Goal: Information Seeking & Learning: Check status

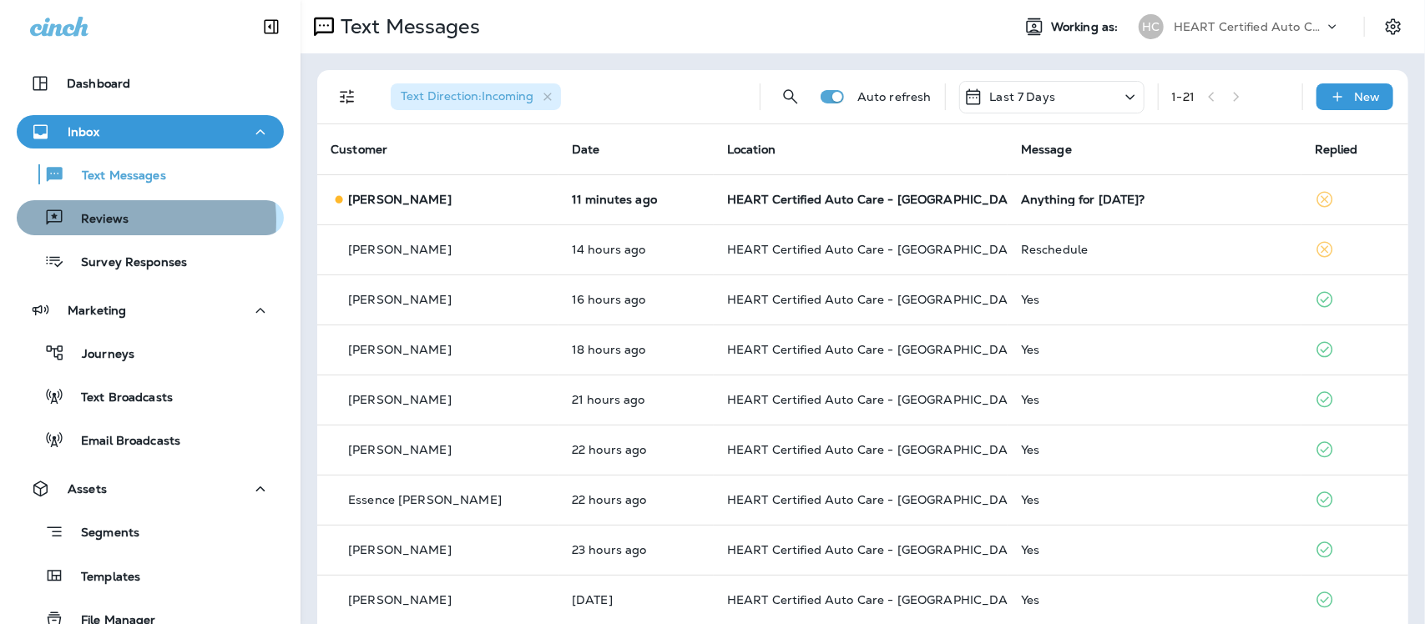
click at [110, 221] on p "Reviews" at bounding box center [96, 220] width 64 height 16
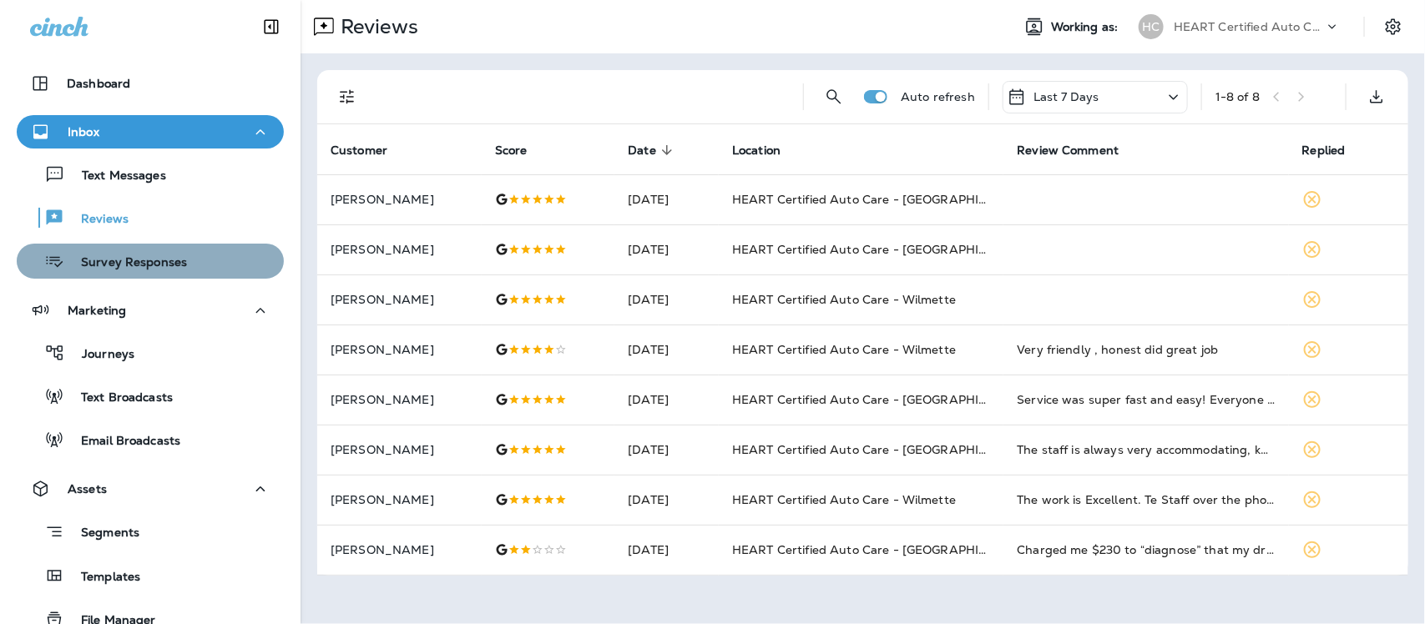
click at [155, 265] on p "Survey Responses" at bounding box center [125, 263] width 123 height 16
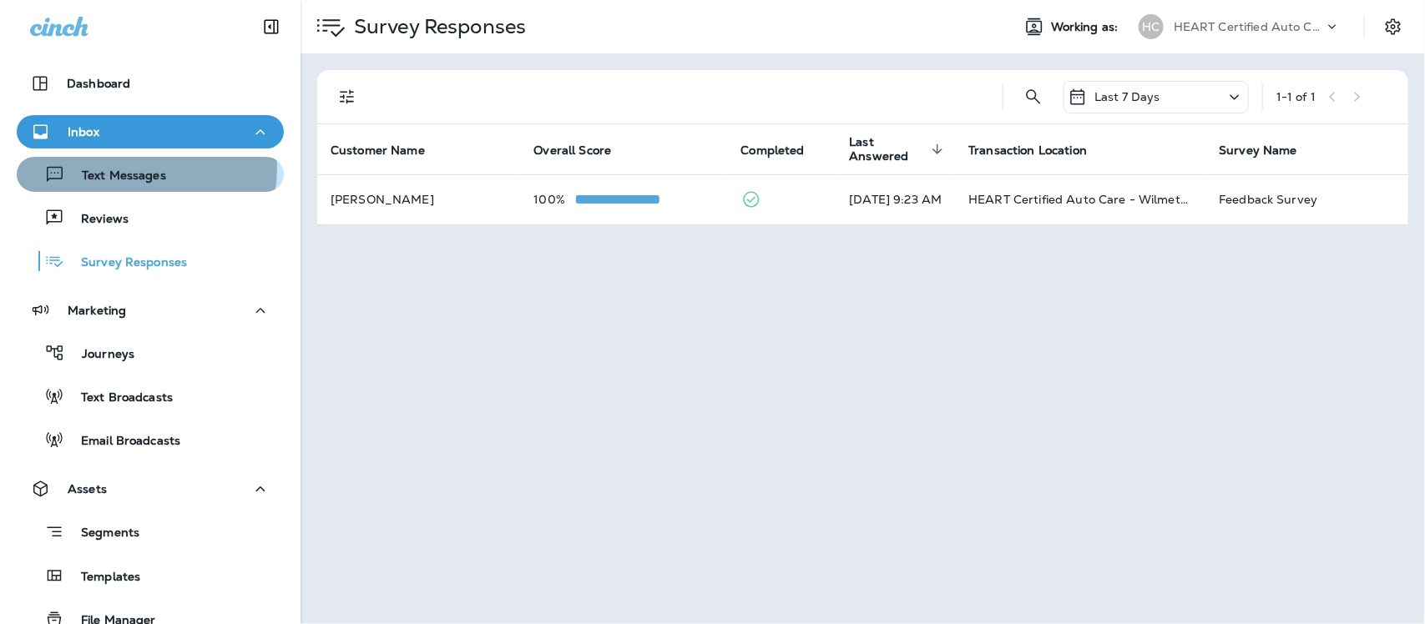
click at [131, 169] on p "Text Messages" at bounding box center [115, 177] width 101 height 16
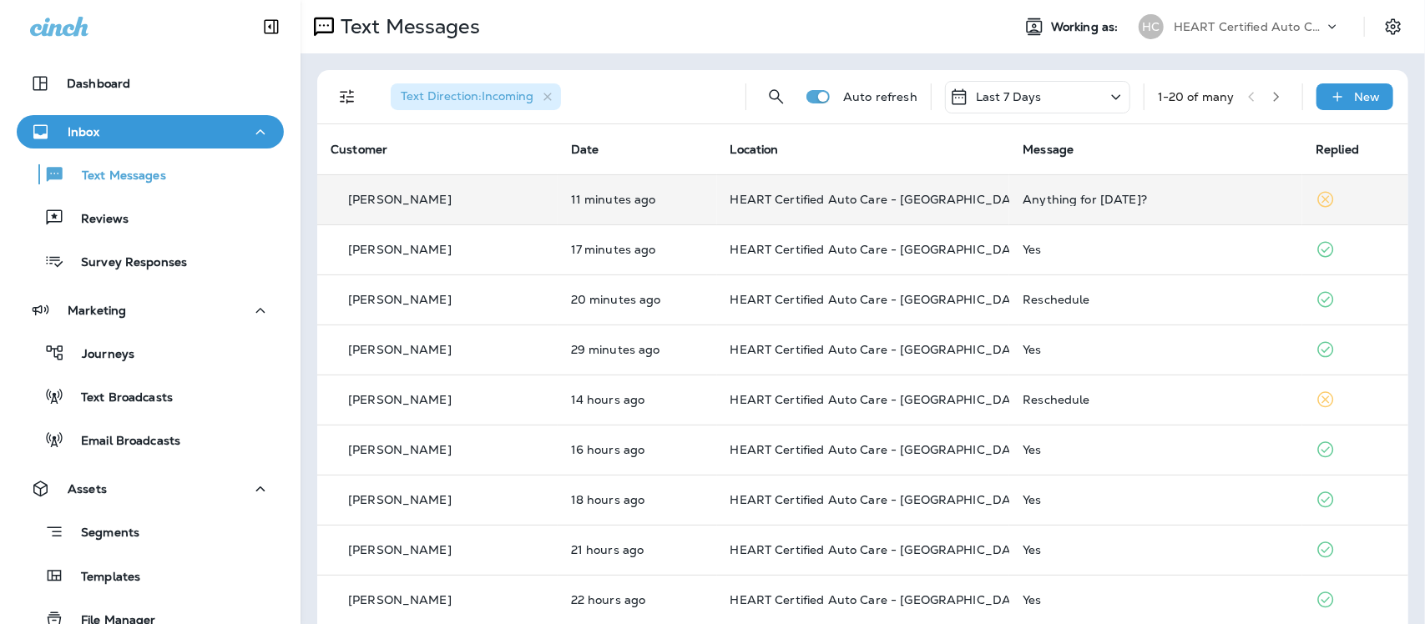
click at [1032, 203] on div "Anything for [DATE]?" at bounding box center [1155, 199] width 266 height 13
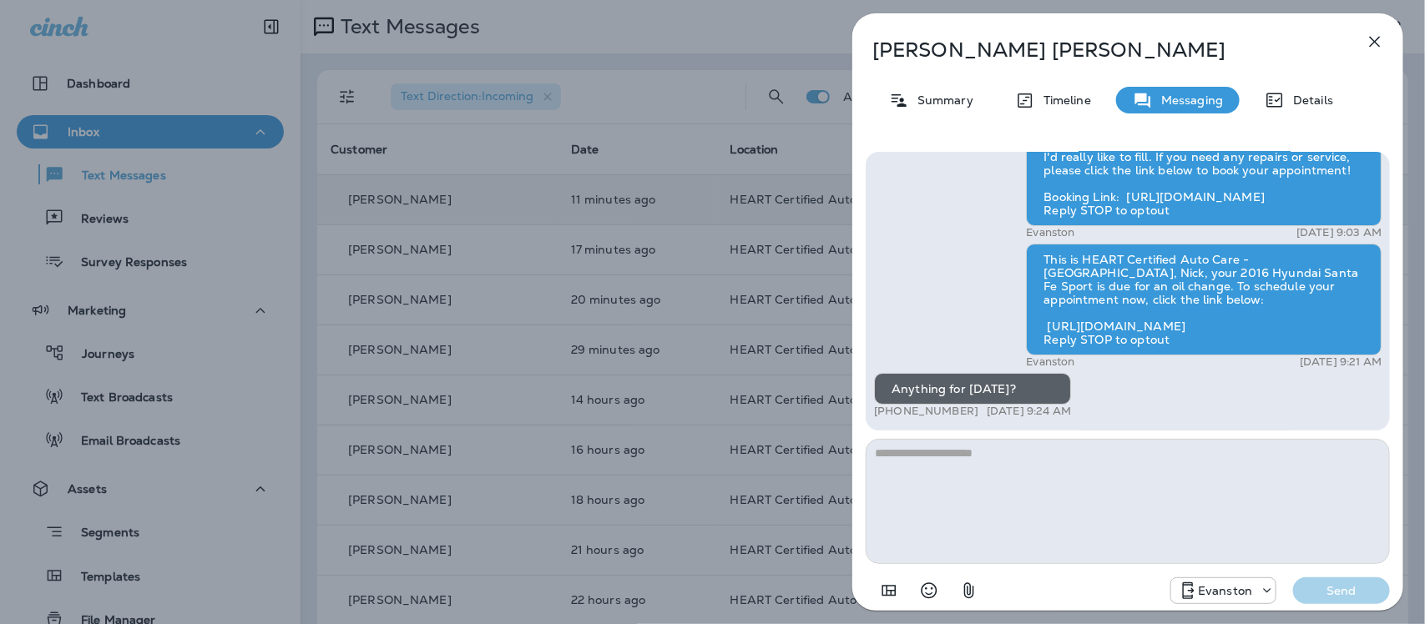
click at [1375, 43] on icon "button" at bounding box center [1375, 42] width 11 height 11
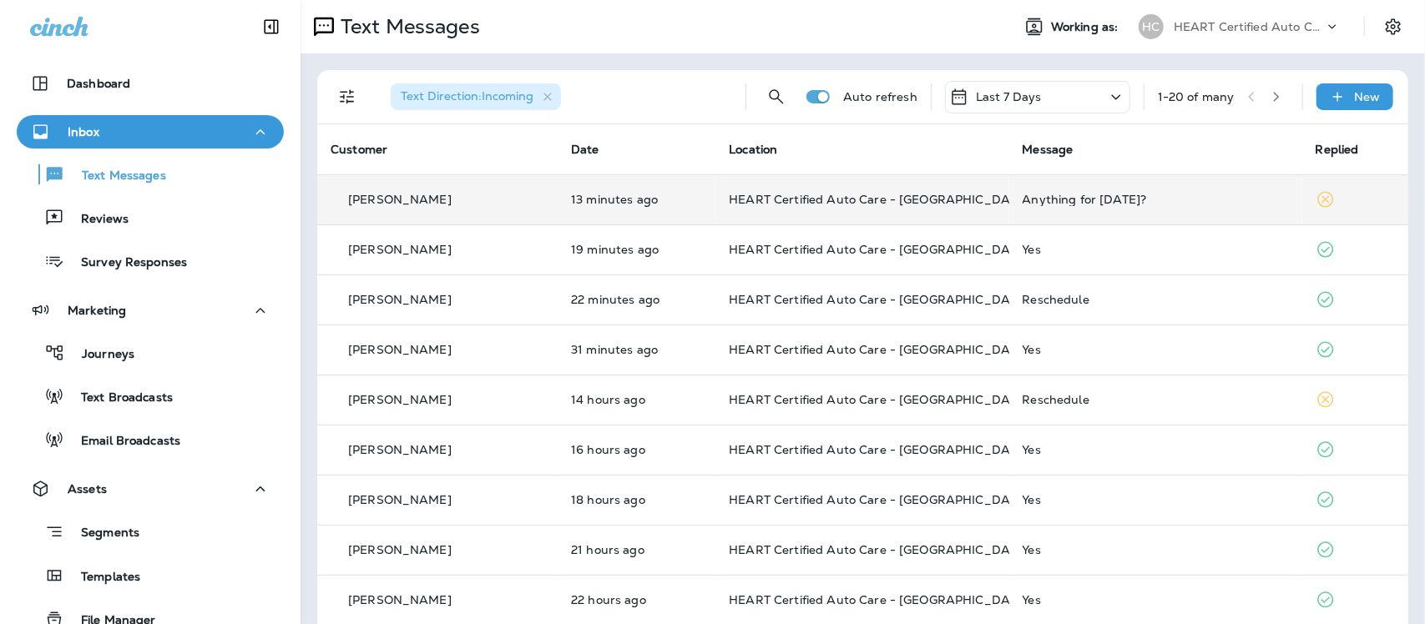
click at [1022, 196] on div "Anything for [DATE]?" at bounding box center [1155, 199] width 266 height 13
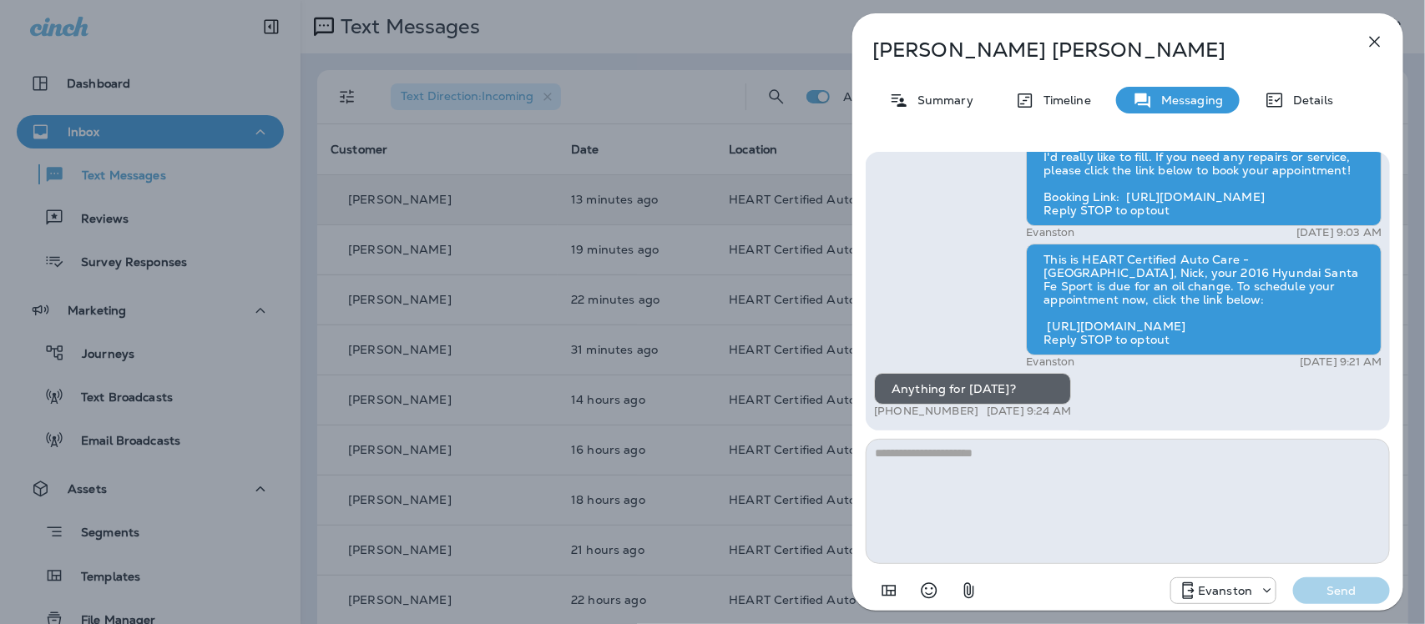
click at [1375, 40] on icon "button" at bounding box center [1375, 42] width 20 height 20
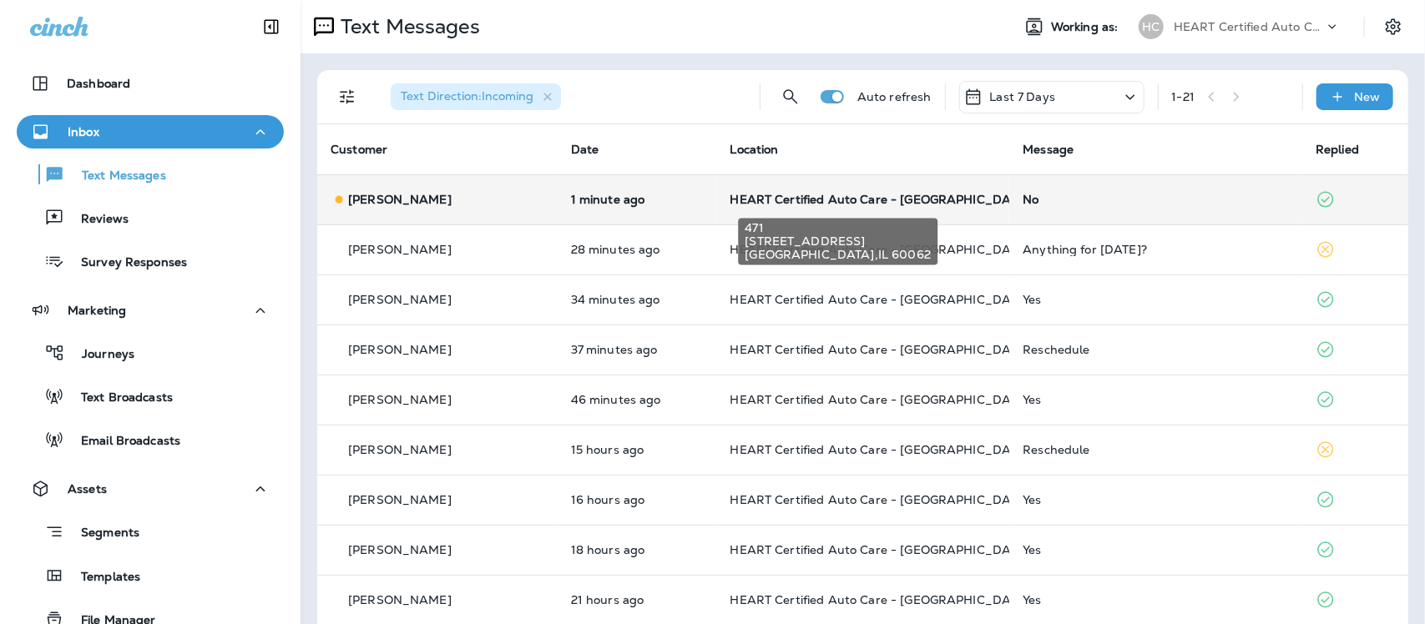
click at [891, 203] on span "HEART Certified Auto Care - [GEOGRAPHIC_DATA]" at bounding box center [880, 199] width 300 height 15
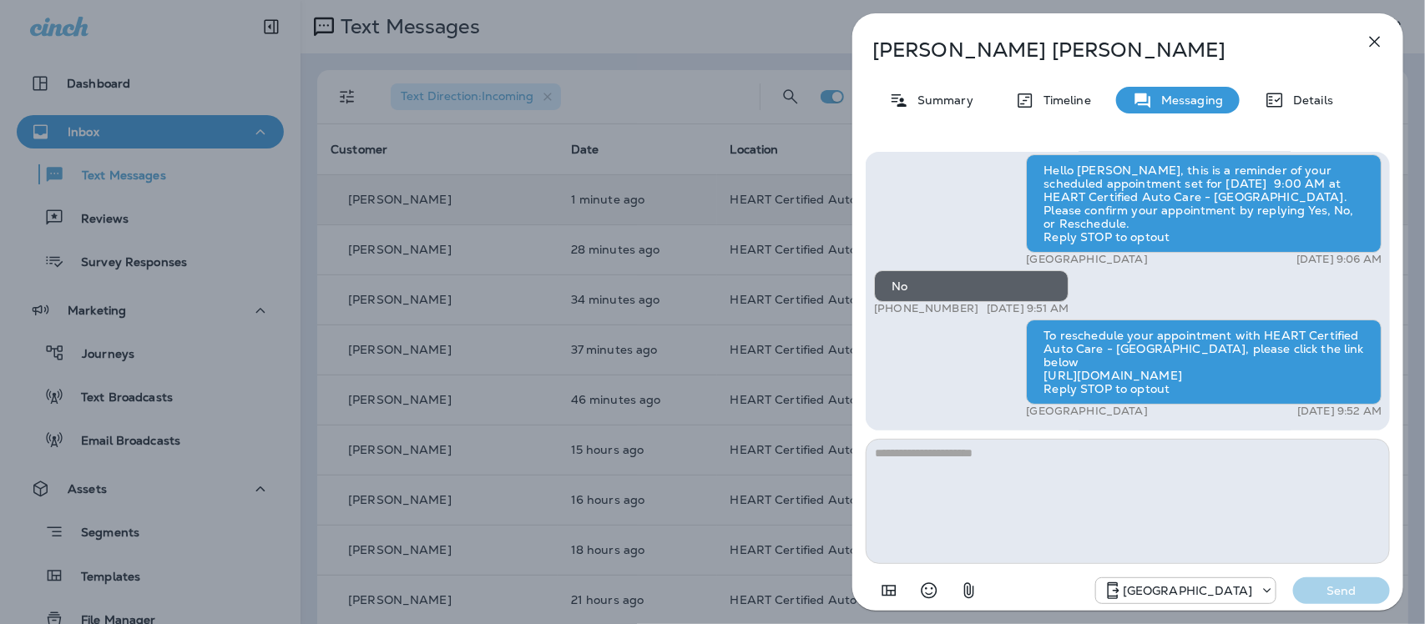
click at [1380, 40] on icon "button" at bounding box center [1375, 42] width 20 height 20
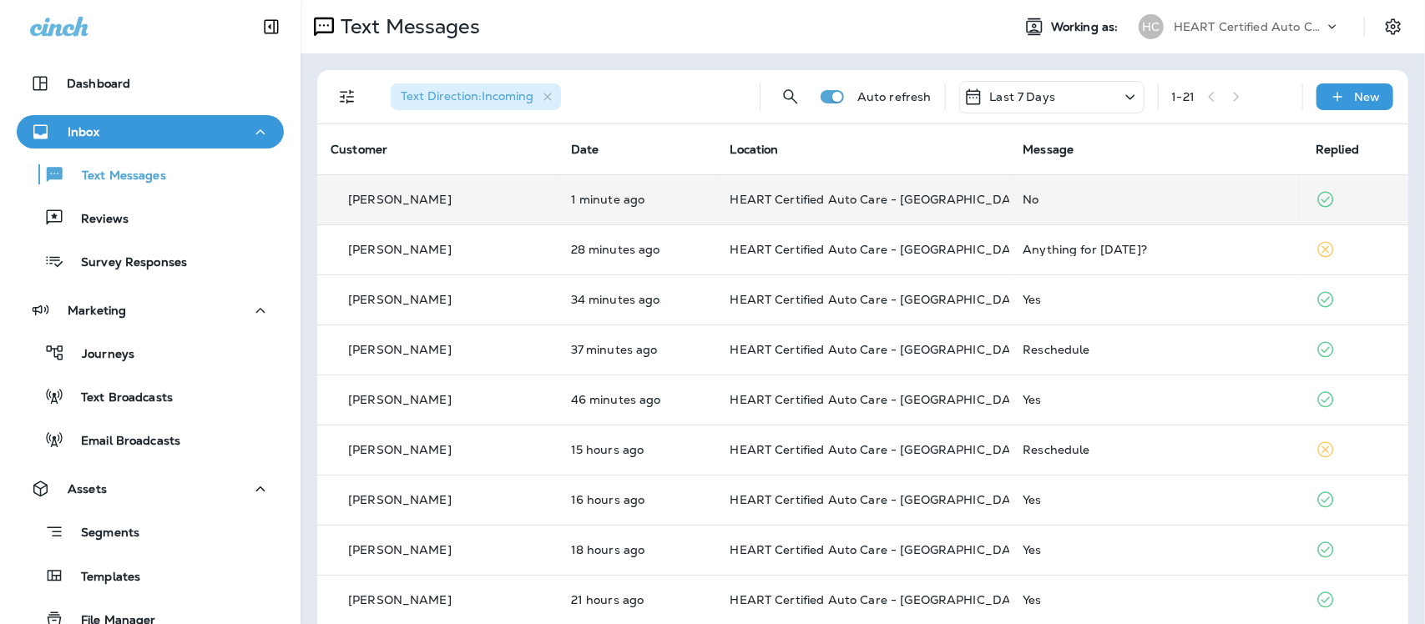
click at [1043, 256] on td "Anything for [DATE]?" at bounding box center [1155, 249] width 293 height 50
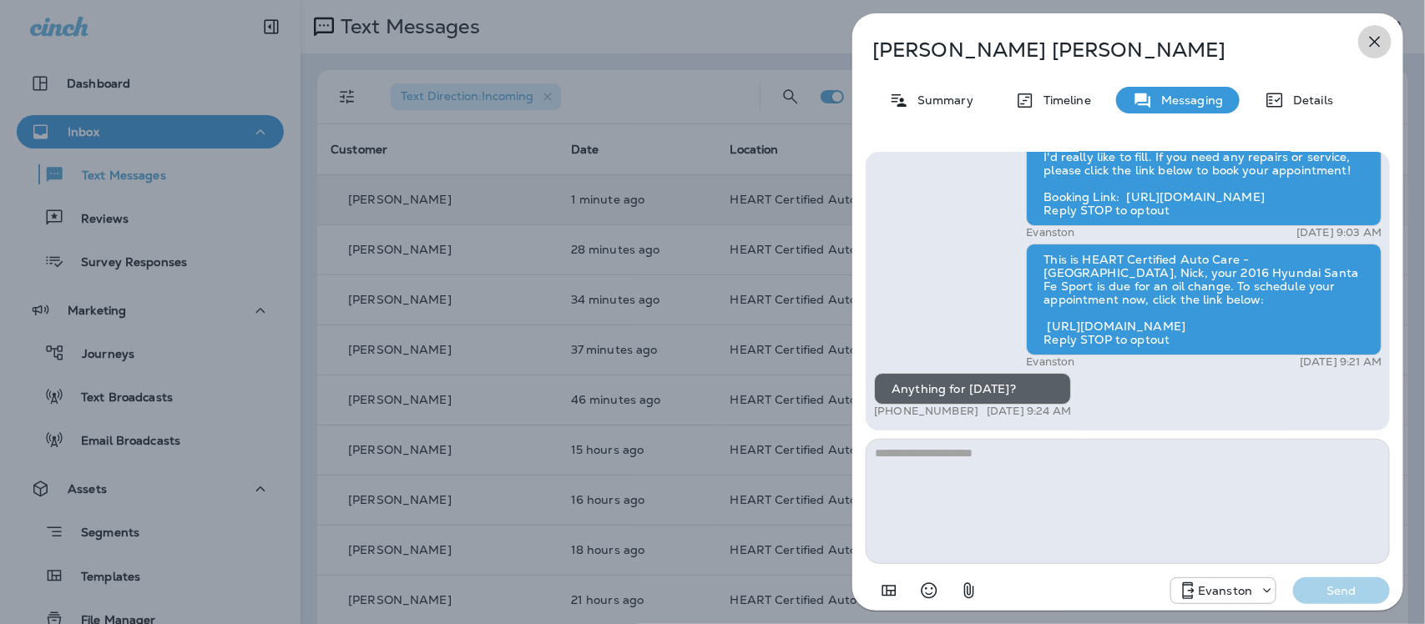
click at [1375, 42] on icon "button" at bounding box center [1375, 42] width 11 height 11
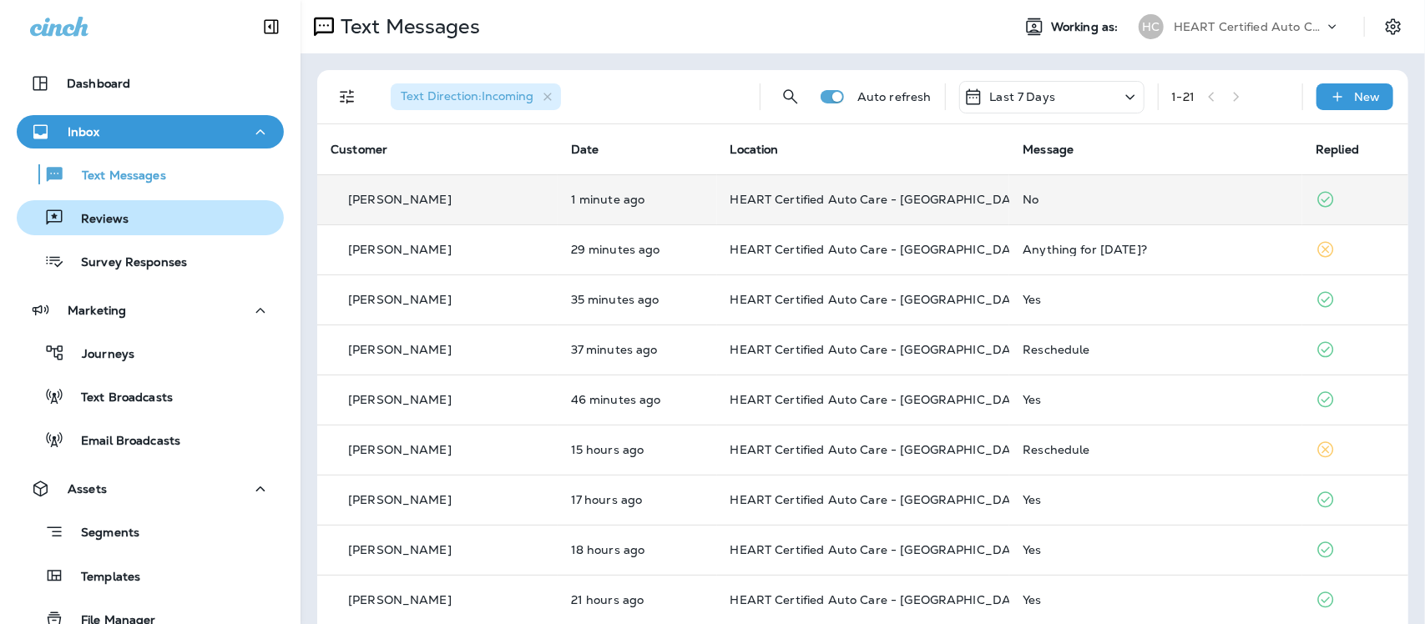
click at [102, 212] on p "Reviews" at bounding box center [96, 220] width 64 height 16
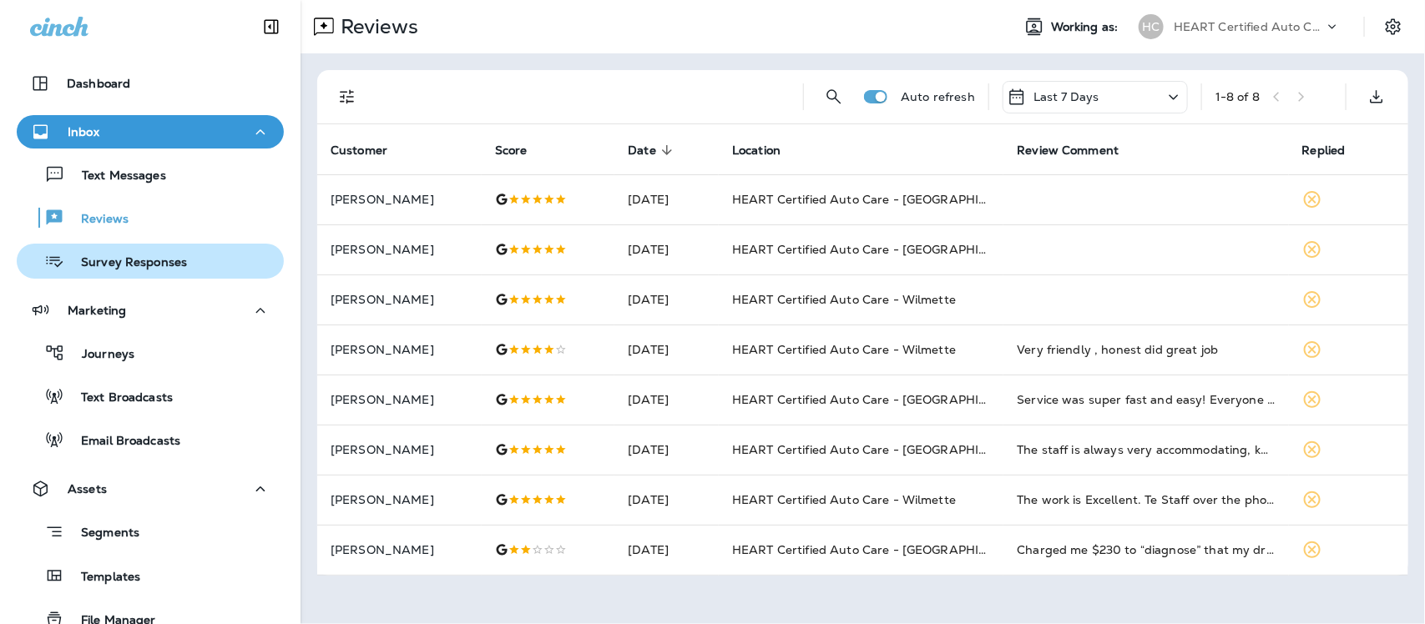
click at [98, 255] on p "Survey Responses" at bounding box center [125, 263] width 123 height 16
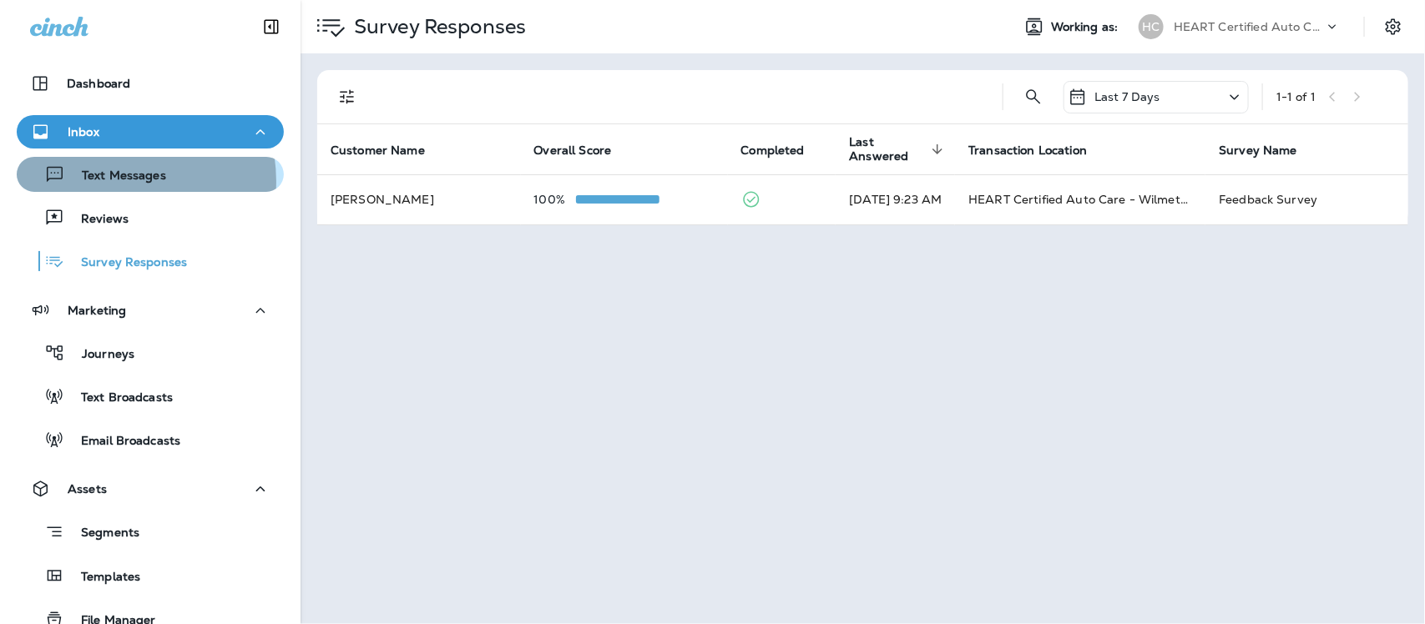
click at [114, 181] on p "Text Messages" at bounding box center [115, 177] width 101 height 16
